Goal: Transaction & Acquisition: Book appointment/travel/reservation

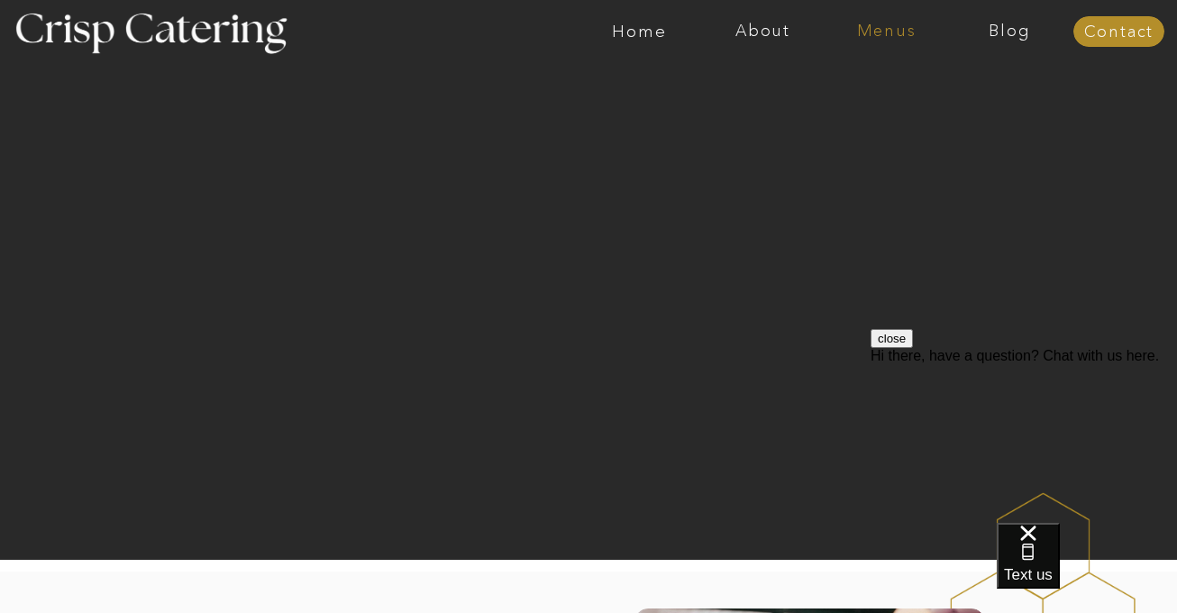
click at [883, 32] on nav "Menus" at bounding box center [885, 32] width 123 height 18
click at [853, 108] on nav "Winter (Sep-Feb)" at bounding box center [885, 105] width 148 height 17
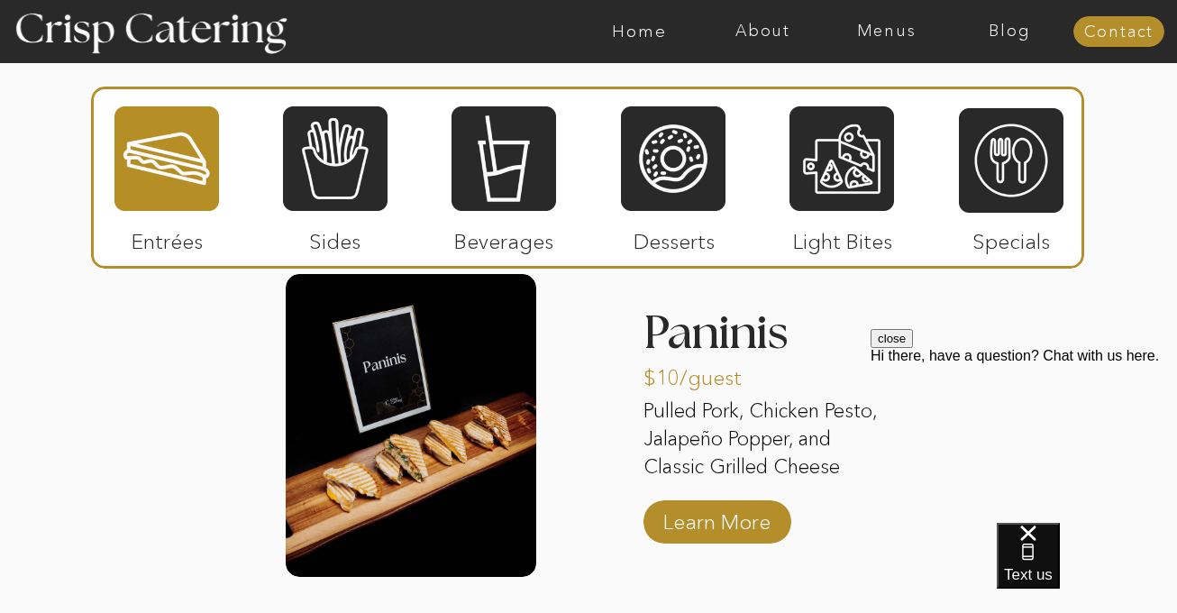
scroll to position [2212, 0]
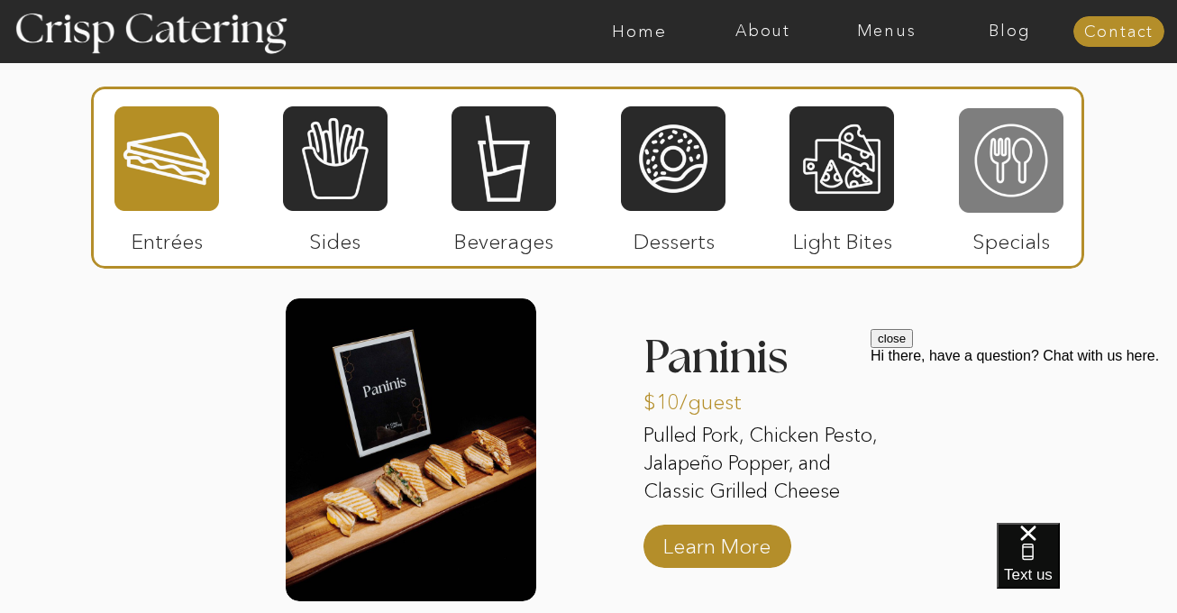
click at [1006, 180] on div at bounding box center [1011, 160] width 105 height 108
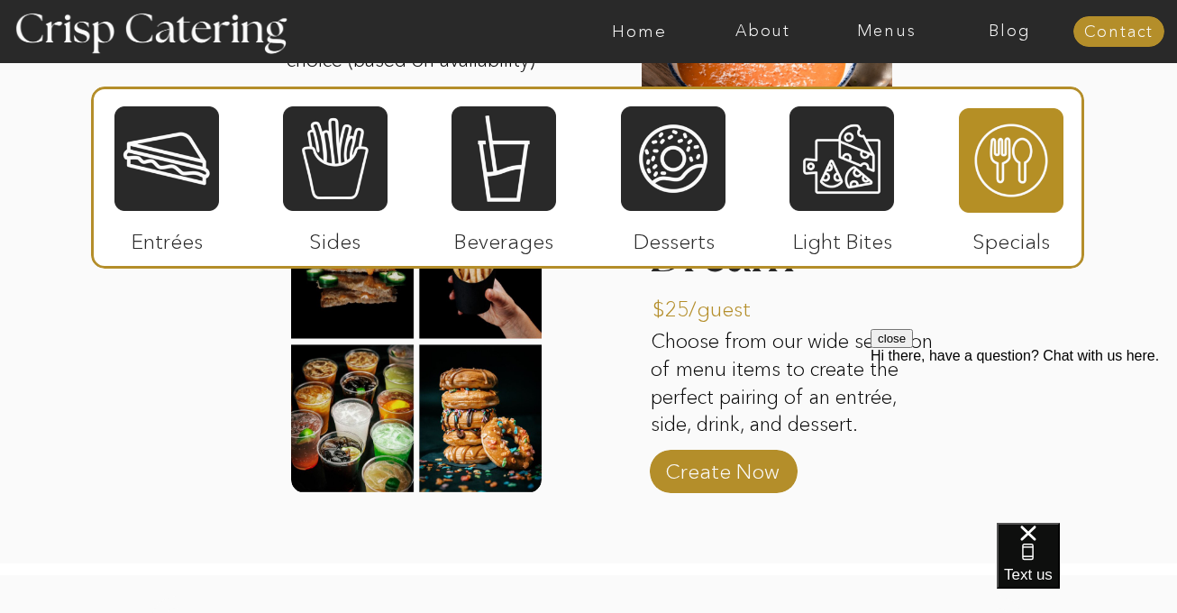
scroll to position [2701, 0]
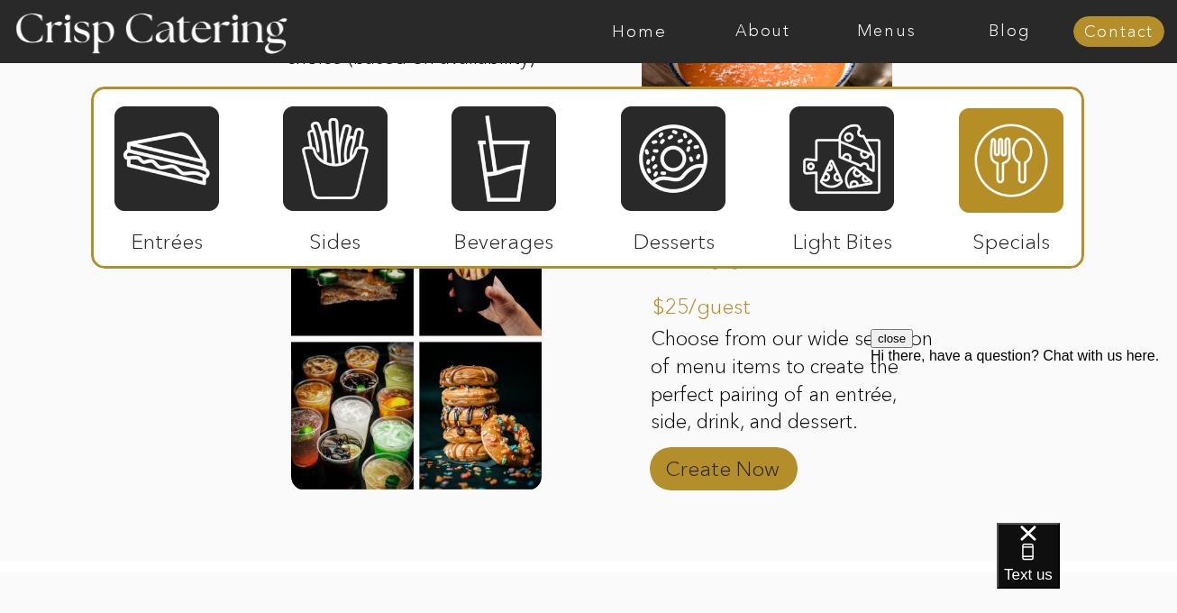
click at [730, 459] on p "Create Now" at bounding box center [722, 464] width 120 height 52
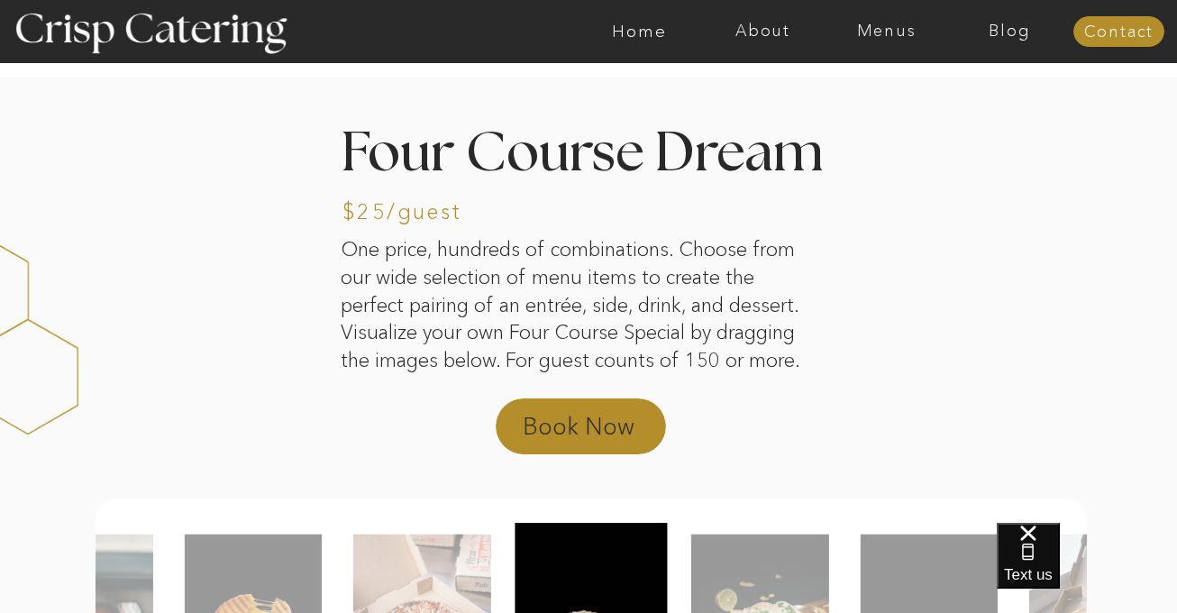
click at [576, 424] on p "Book Now" at bounding box center [602, 431] width 159 height 43
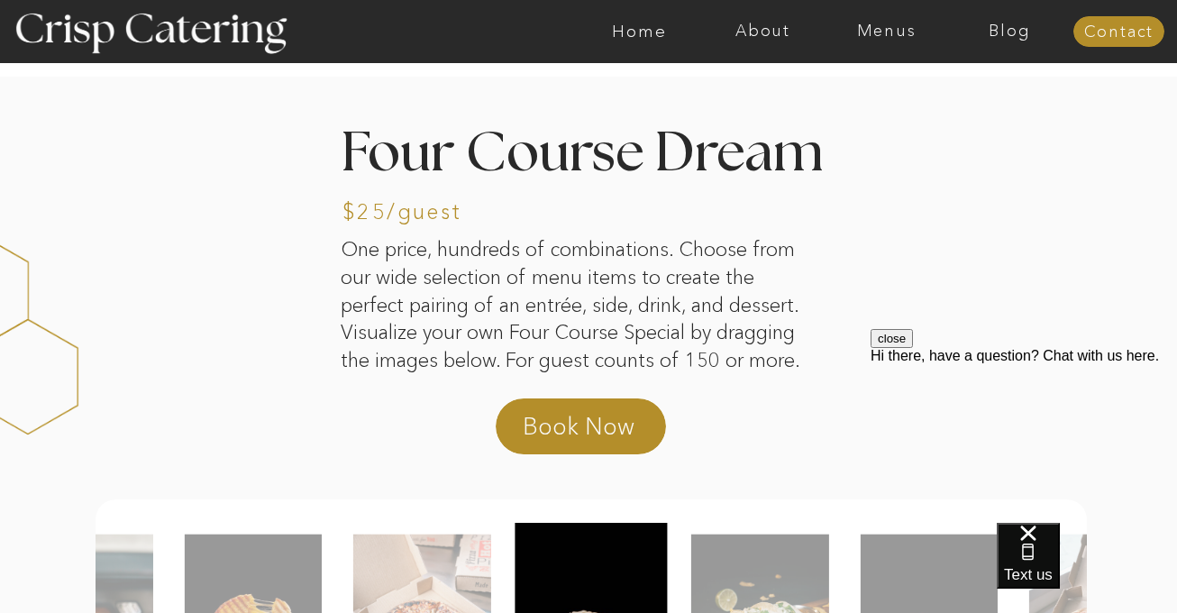
scroll to position [795, 0]
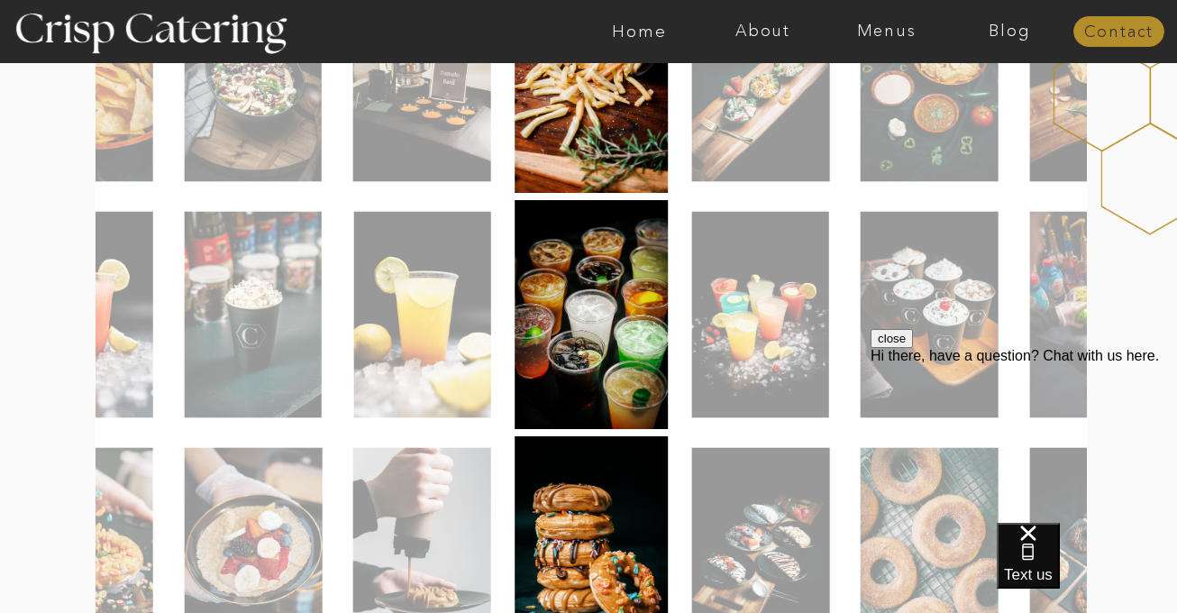
click at [1087, 26] on nav "Contact" at bounding box center [1118, 32] width 91 height 18
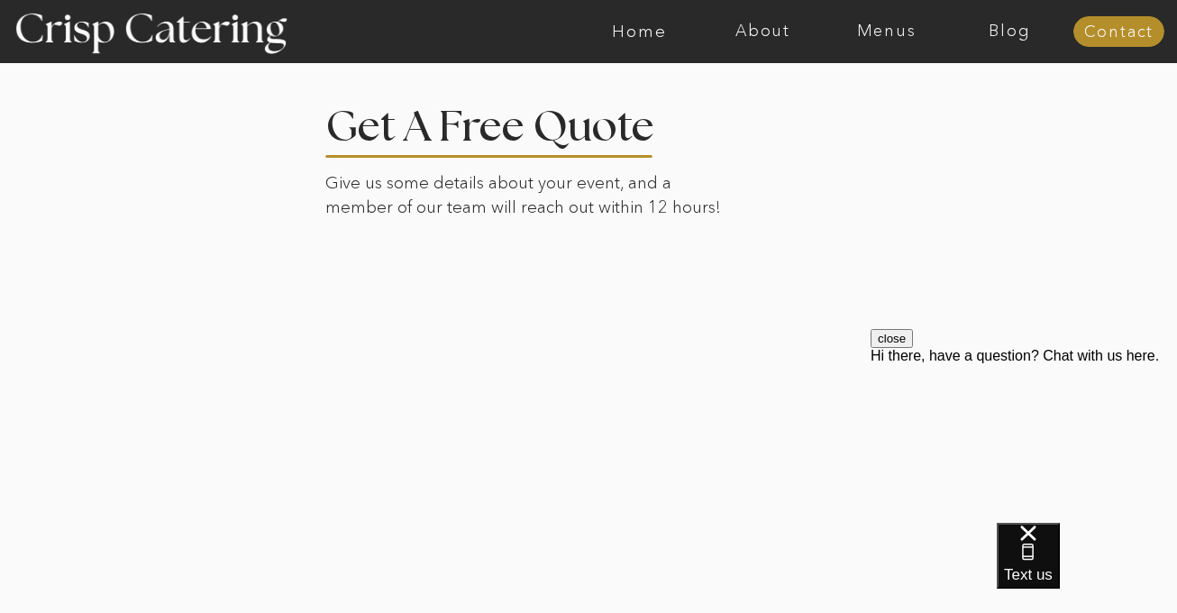
scroll to position [405, 0]
